Goal: Information Seeking & Learning: Learn about a topic

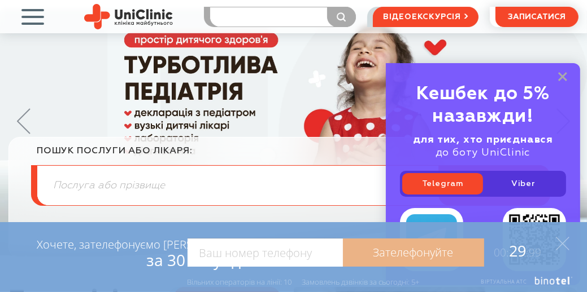
click at [242, 27] on input "search" at bounding box center [282, 16] width 145 height 19
type input "узи"
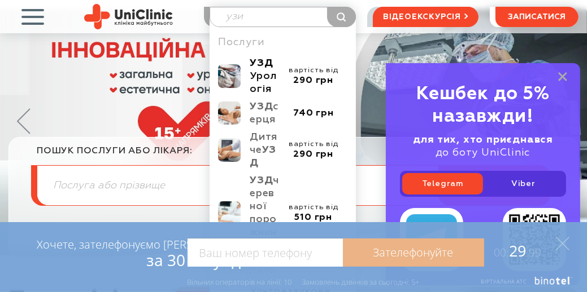
click at [261, 68] on b "УЗД" at bounding box center [261, 63] width 23 height 10
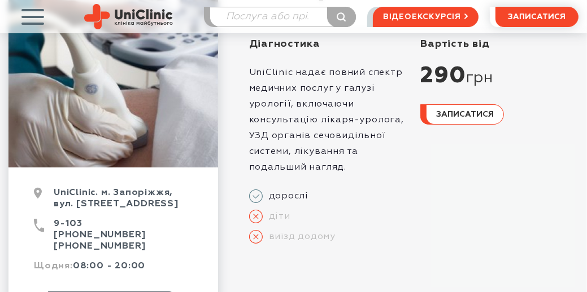
scroll to position [90, 0]
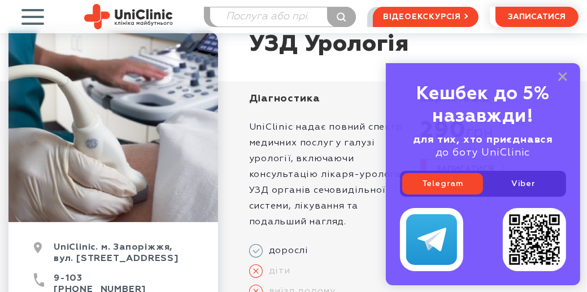
click at [583, 113] on div "UniClinic. м. Запоріжжя, вул. Покровська, 8 9-103 (098) 900 91 03 (095) 900 91 …" at bounding box center [293, 212] width 587 height 365
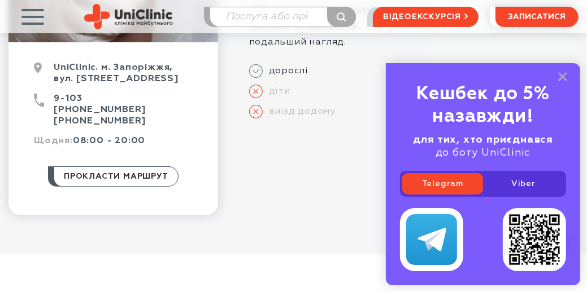
scroll to position [271, 0]
click at [562, 72] on rect at bounding box center [562, 76] width 9 height 9
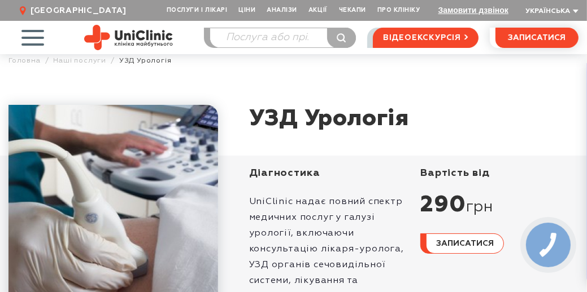
scroll to position [0, 0]
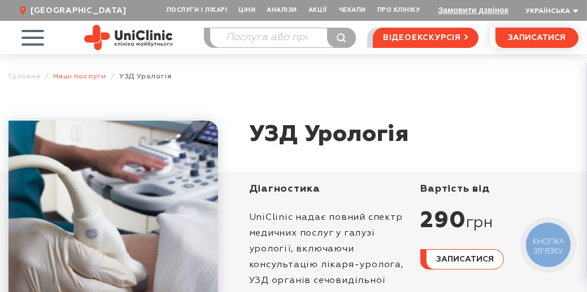
click at [99, 81] on link "Наші послуги" at bounding box center [79, 76] width 53 height 8
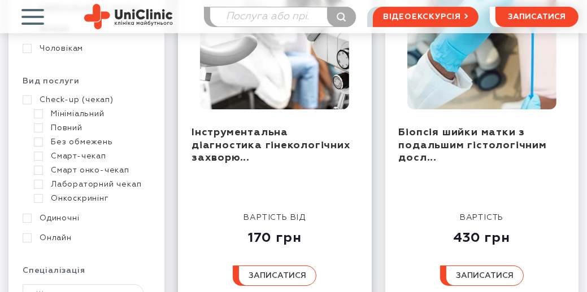
scroll to position [271, 0]
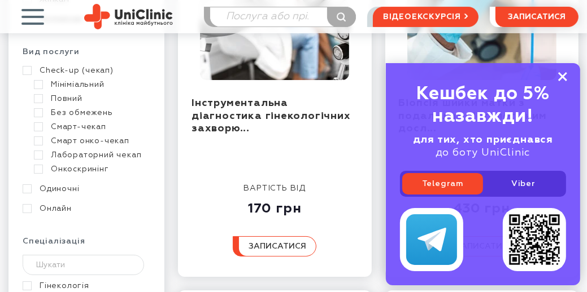
click at [561, 72] on rect at bounding box center [562, 76] width 9 height 9
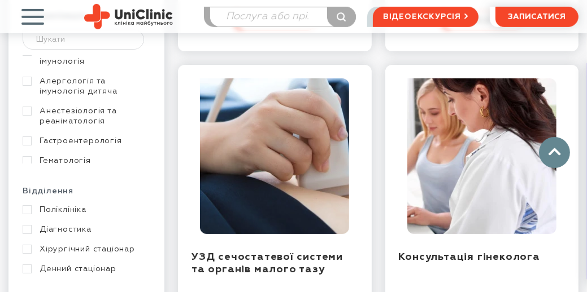
scroll to position [45, 0]
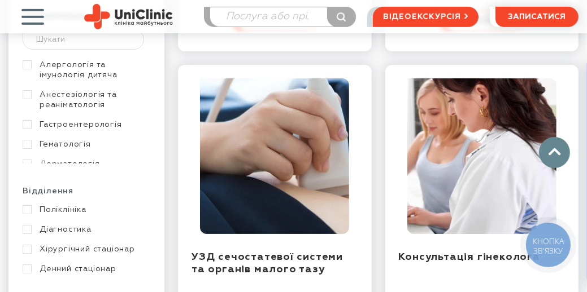
click at [112, 130] on link "Гастроентерологія" at bounding box center [85, 125] width 125 height 10
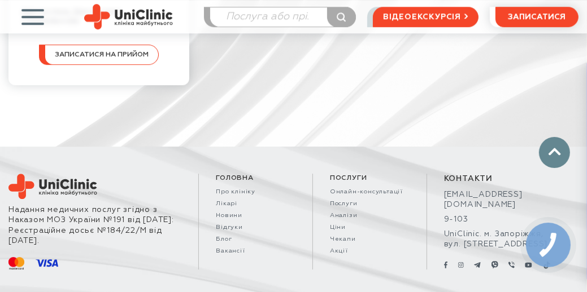
scroll to position [2349, 0]
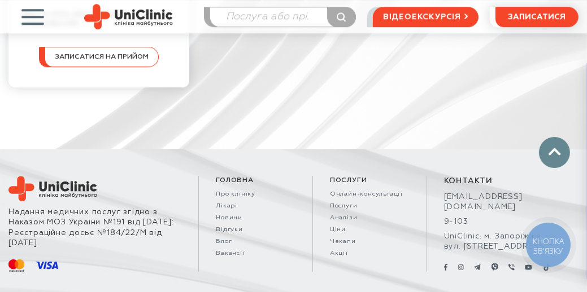
click at [32, 32] on span "button" at bounding box center [32, 16] width 47 height 47
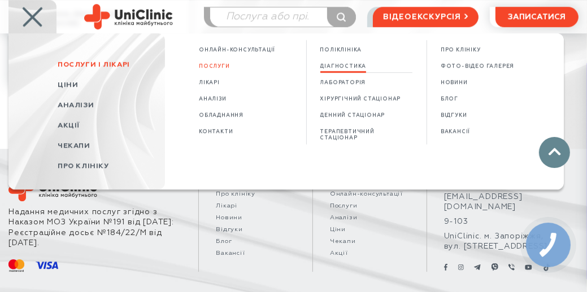
click at [363, 69] on span "Діагностика" at bounding box center [343, 66] width 46 height 6
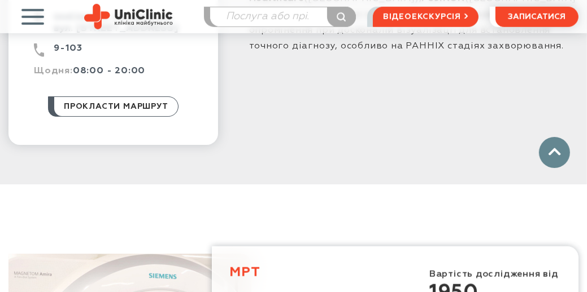
scroll to position [723, 0]
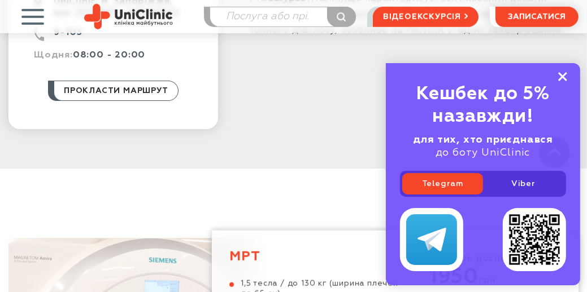
click at [566, 72] on rect at bounding box center [562, 76] width 9 height 9
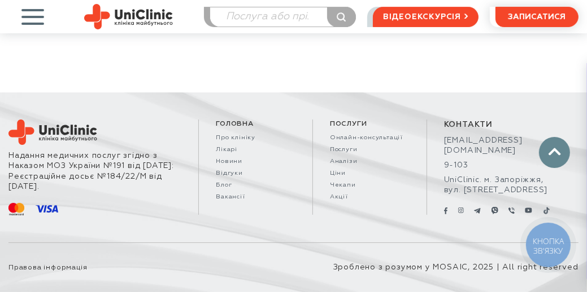
scroll to position [3027, 0]
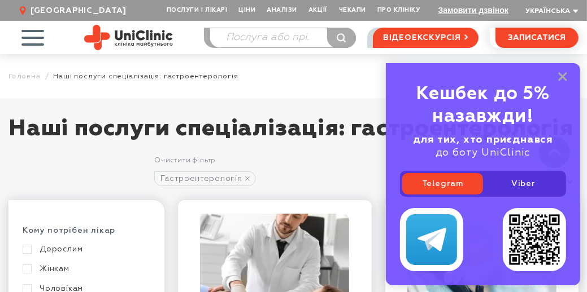
scroll to position [497, 0]
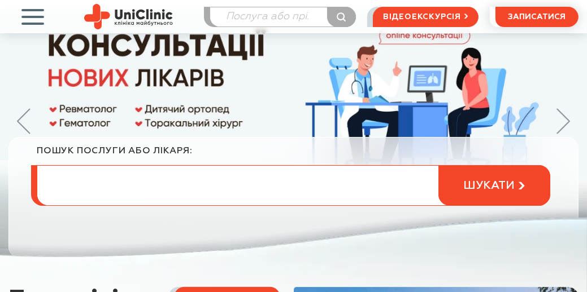
click at [158, 206] on input "search" at bounding box center [293, 186] width 512 height 40
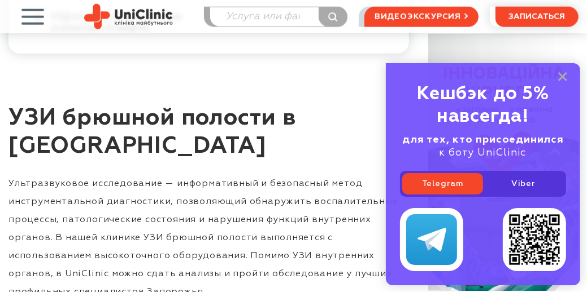
scroll to position [994, 0]
